Goal: Check status: Check status

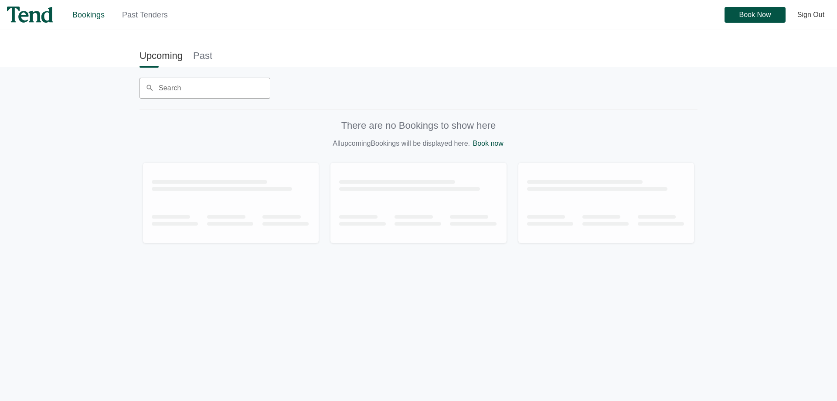
click at [131, 18] on link "Past Tenders" at bounding box center [145, 14] width 46 height 9
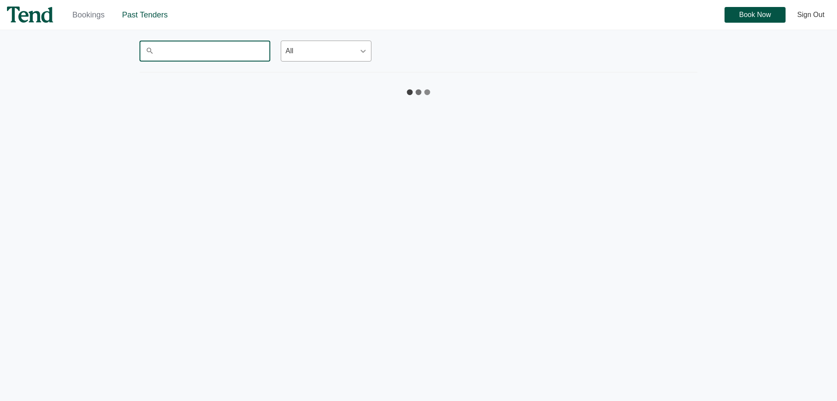
click at [201, 47] on input "Search" at bounding box center [205, 51] width 131 height 21
type input "s"
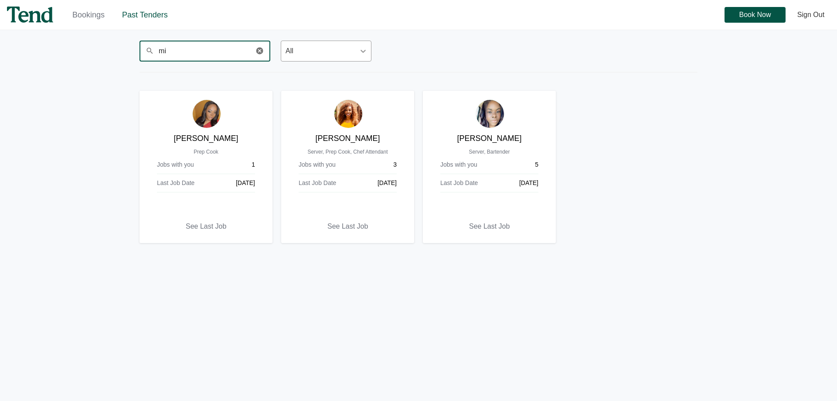
type input "m"
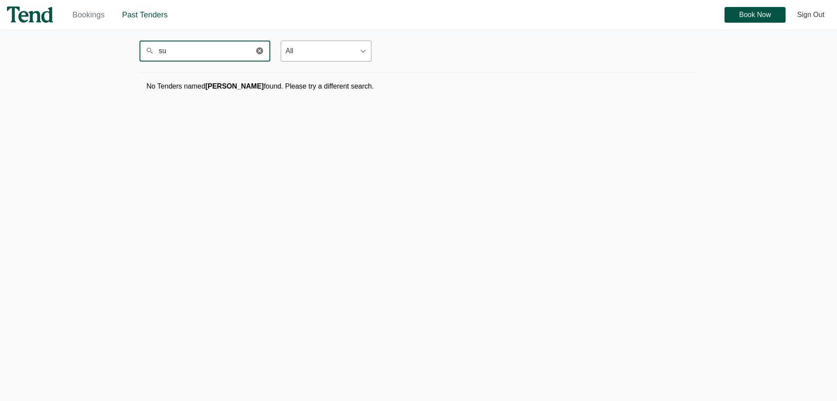
type input "s"
type input "d"
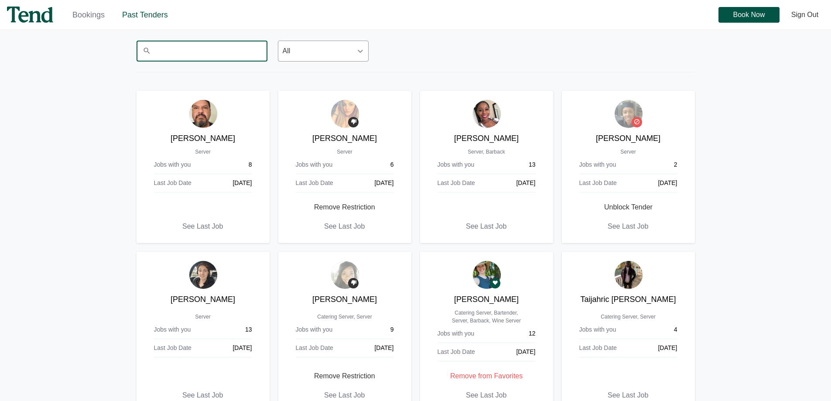
click at [245, 52] on input "Search" at bounding box center [201, 51] width 131 height 21
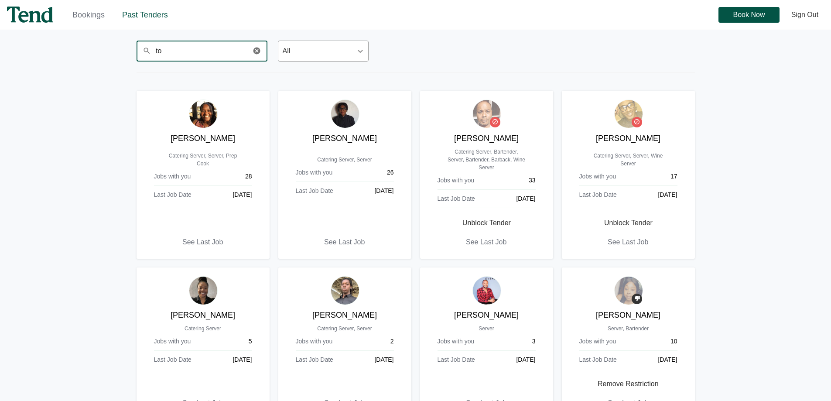
type input "t"
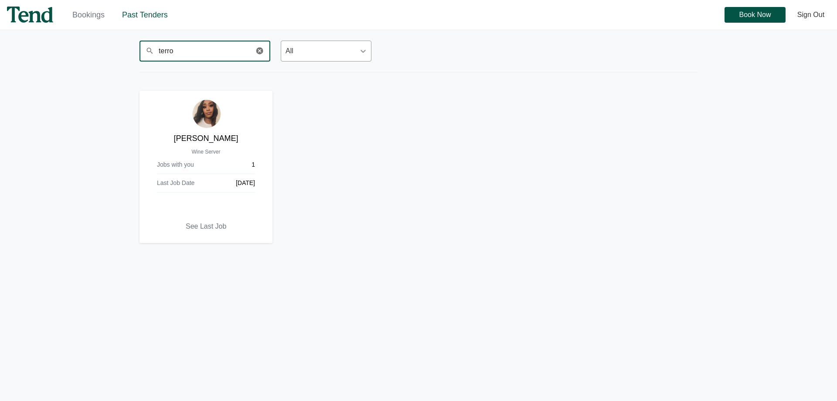
type input "terro"
click at [102, 13] on link "Bookings" at bounding box center [88, 14] width 32 height 9
